Goal: Find specific page/section: Find specific page/section

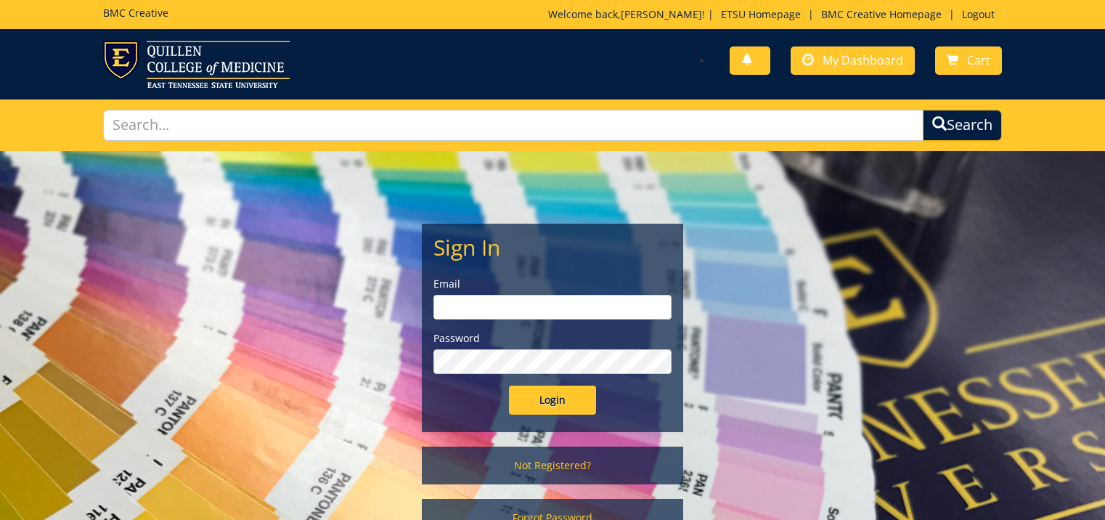
type input "[EMAIL_ADDRESS][DOMAIN_NAME]"
click at [550, 402] on input "Login" at bounding box center [552, 400] width 87 height 29
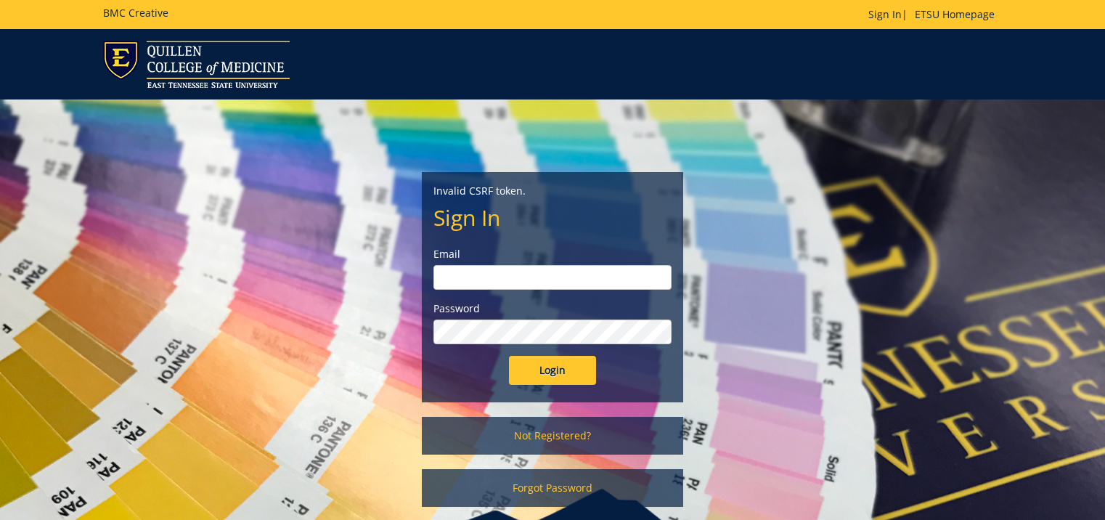
type input "doylel@etsu.edu"
click at [547, 373] on input "Login" at bounding box center [552, 370] width 87 height 29
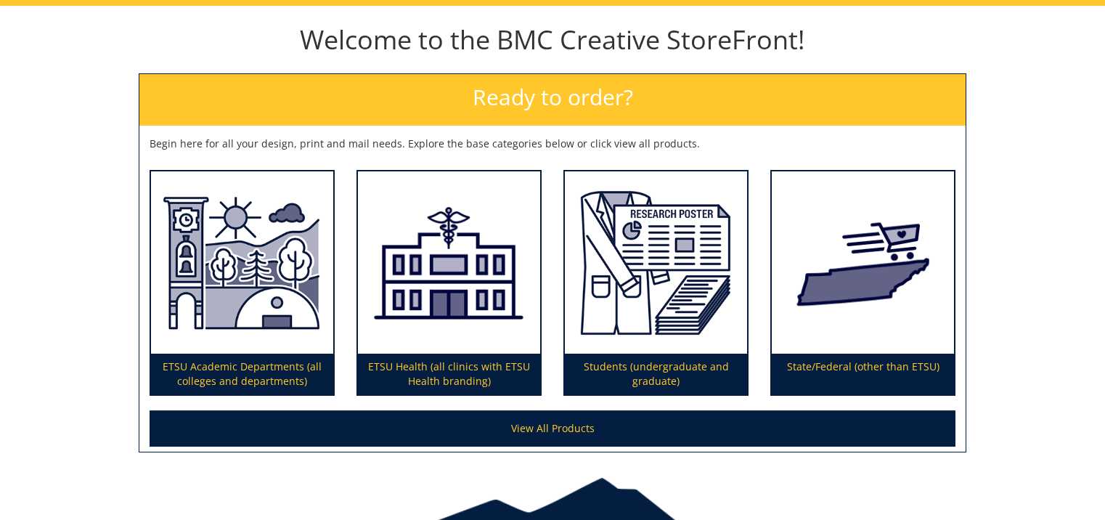
scroll to position [219, 0]
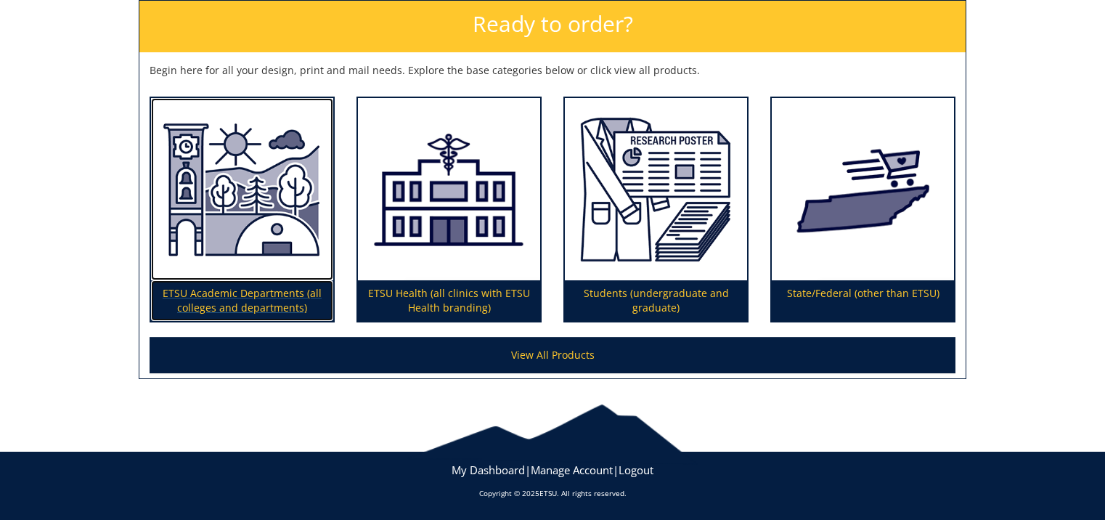
click at [257, 268] on img at bounding box center [242, 189] width 182 height 183
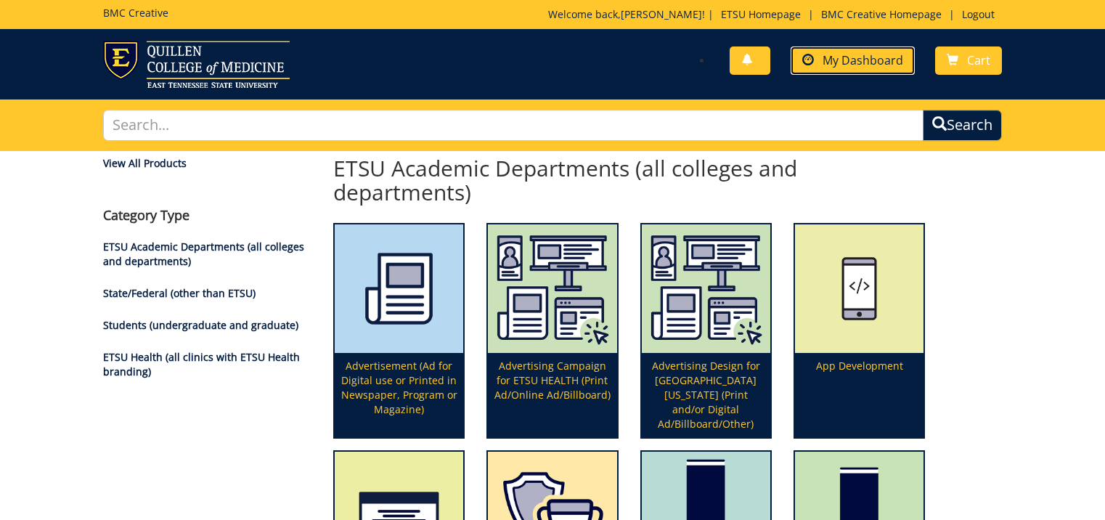
click at [850, 68] on link "My Dashboard" at bounding box center [853, 60] width 124 height 28
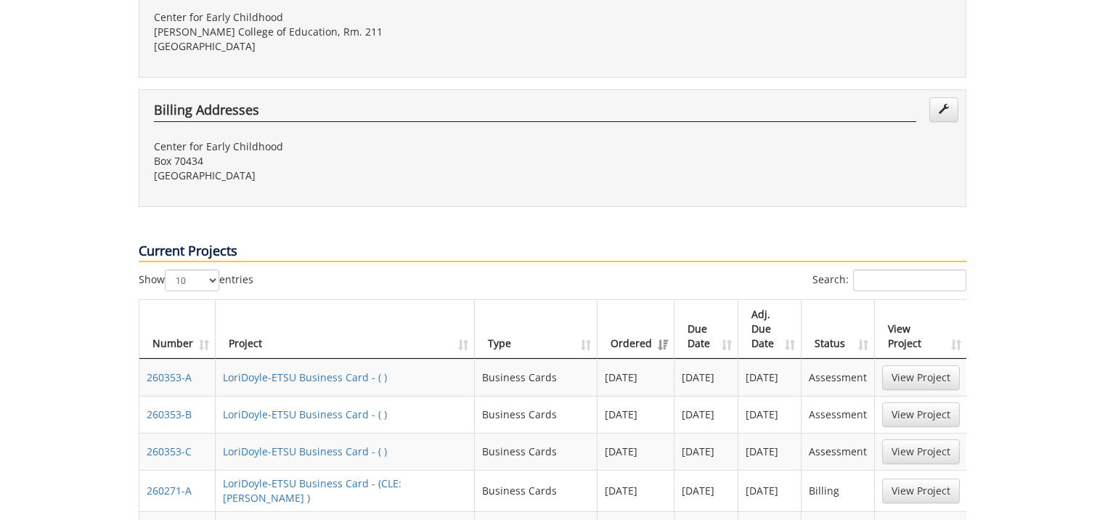
scroll to position [508, 0]
